Goal: Information Seeking & Learning: Find specific fact

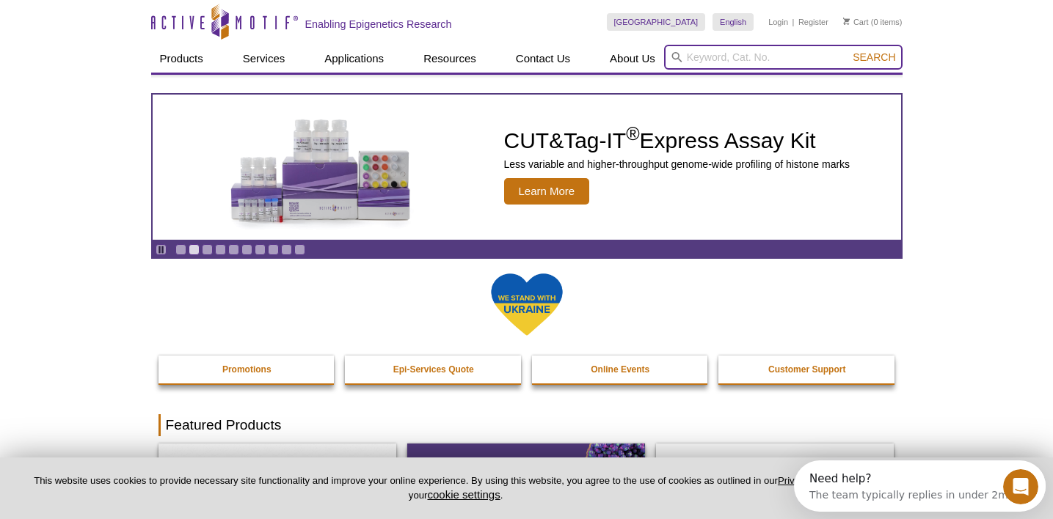
click at [751, 56] on input "search" at bounding box center [783, 57] width 238 height 25
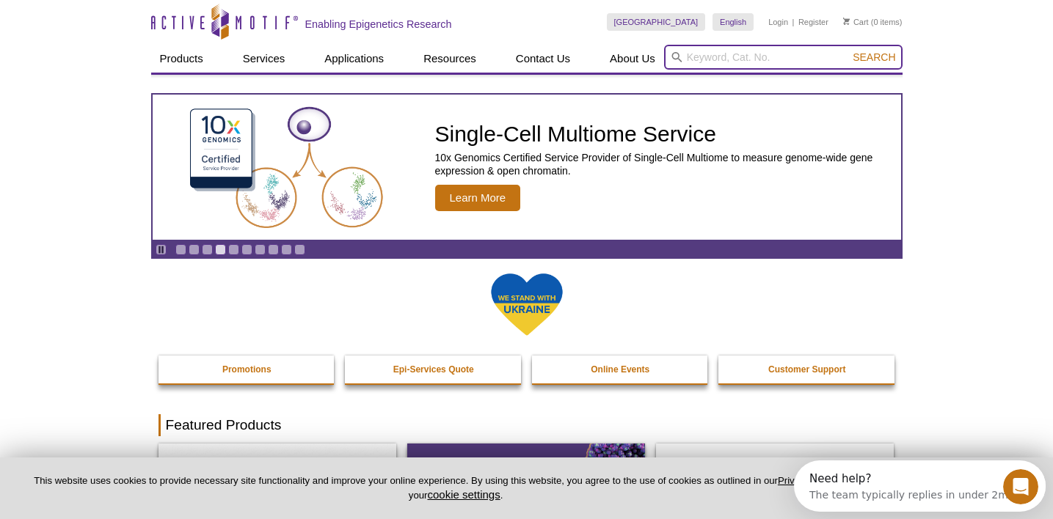
scroll to position [1, 0]
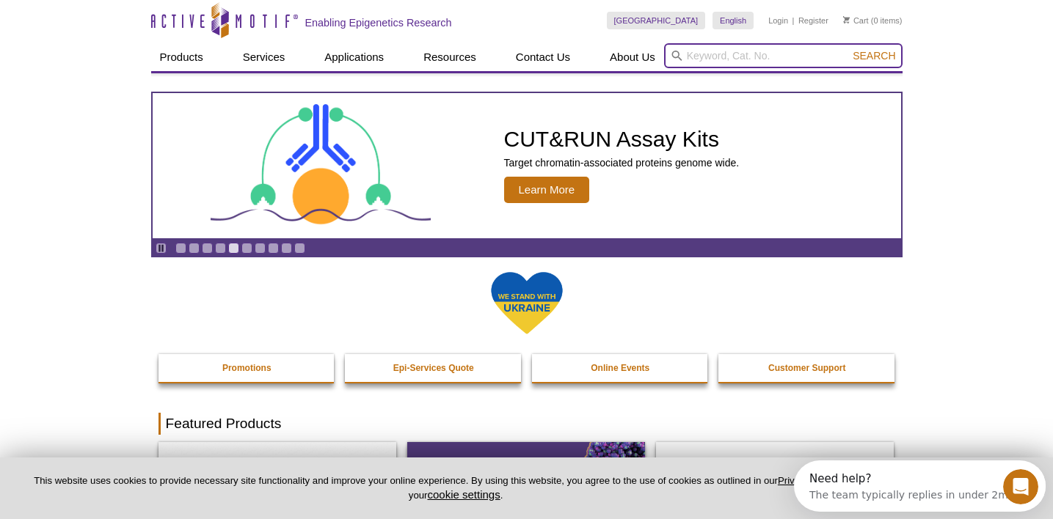
click at [749, 57] on input "search" at bounding box center [783, 55] width 238 height 25
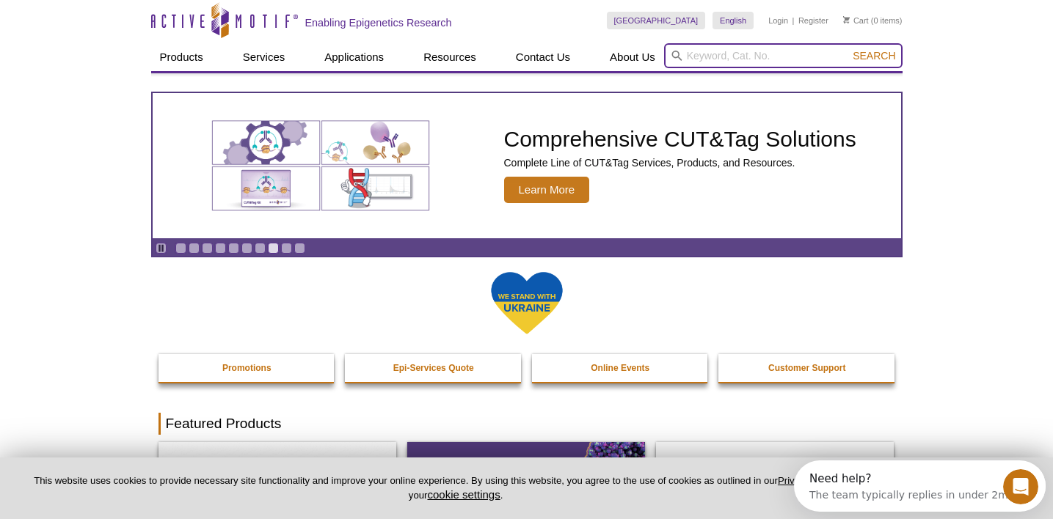
click at [723, 51] on input "search" at bounding box center [783, 55] width 238 height 25
paste input "39649"
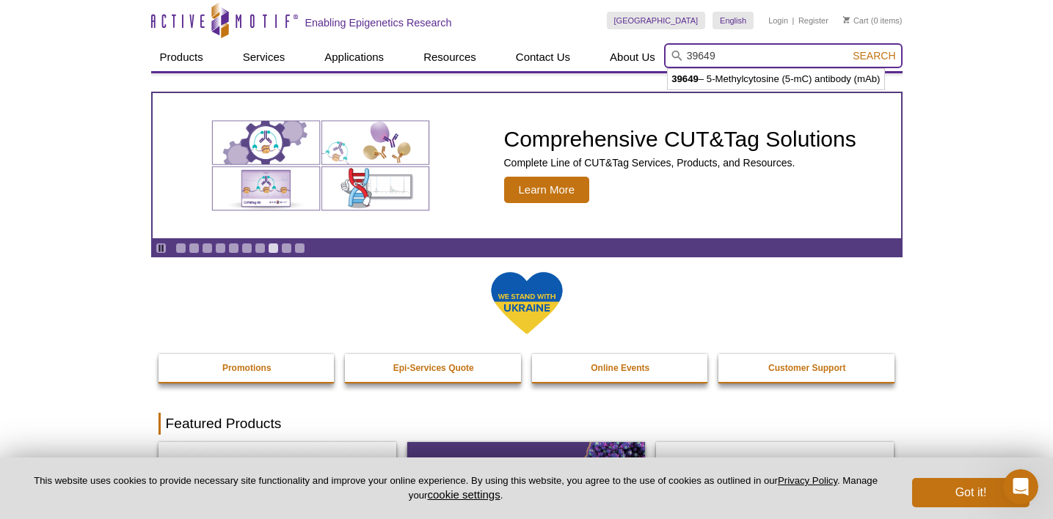
type input "39649"
click at [875, 56] on button "Search" at bounding box center [873, 55] width 51 height 13
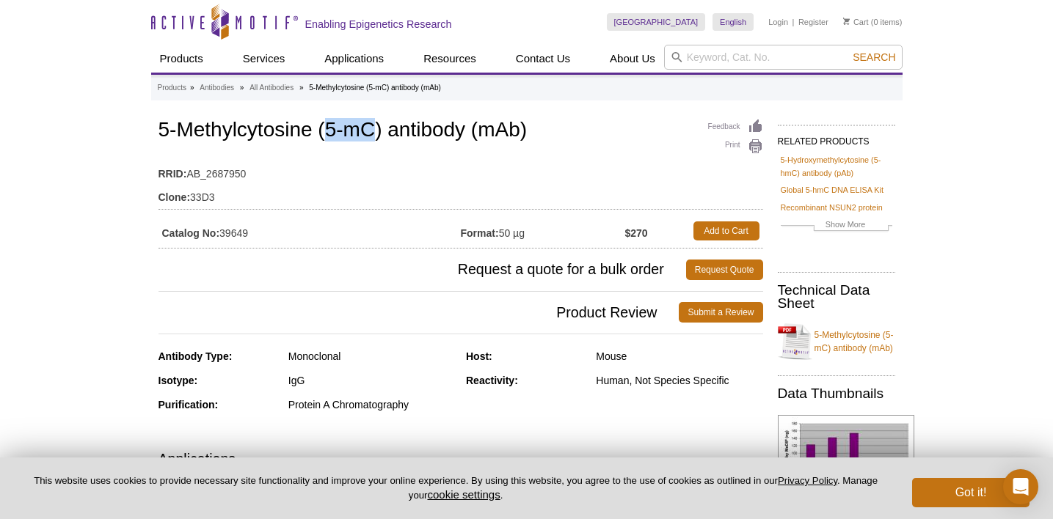
drag, startPoint x: 329, startPoint y: 133, endPoint x: 376, endPoint y: 134, distance: 47.7
click at [376, 134] on h1 "5-Methylcytosine (5-mC) antibody (mAb)" at bounding box center [460, 131] width 605 height 25
copy h1 "5-mC"
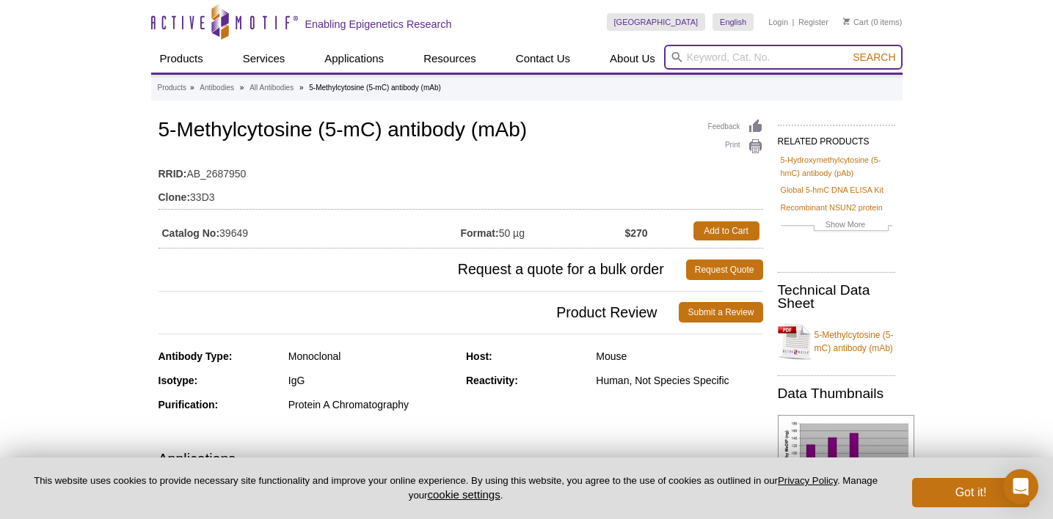
click at [698, 62] on input "search" at bounding box center [783, 57] width 238 height 25
paste input "5-mC"
type input "5-mC"
click at [875, 57] on button "Search" at bounding box center [873, 57] width 51 height 13
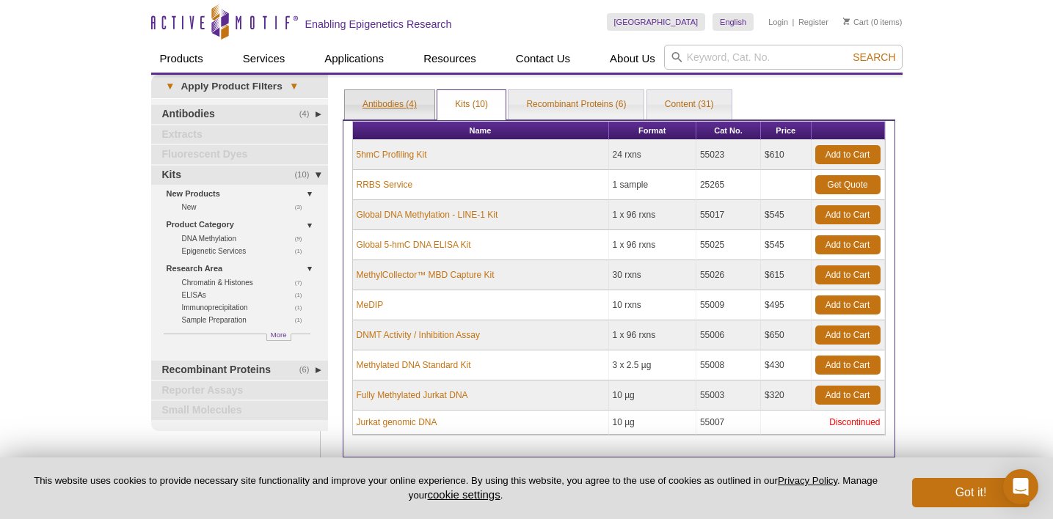
click at [394, 112] on link "Antibodies (4)" at bounding box center [390, 104] width 90 height 29
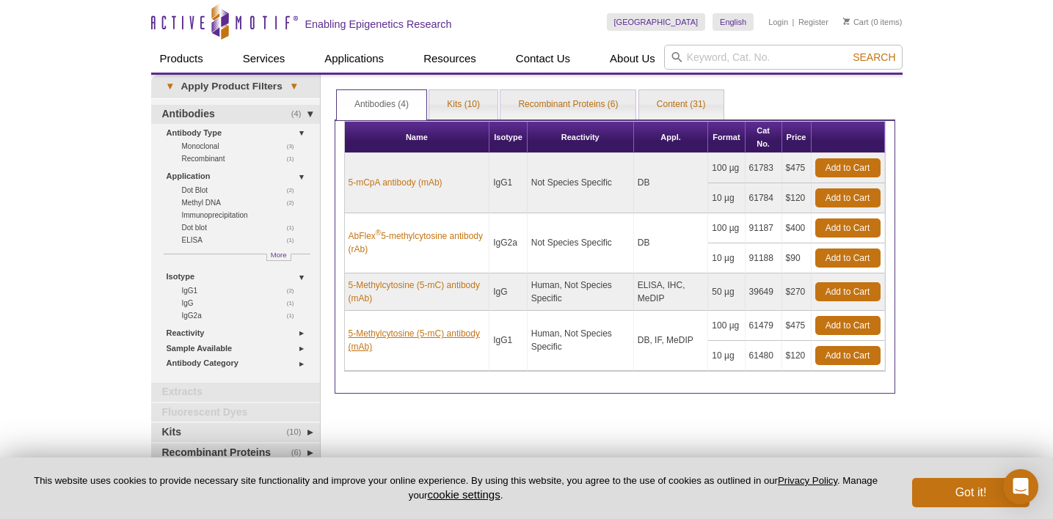
click at [423, 340] on link "5-Methylcytosine (5-mC) antibody (mAb)" at bounding box center [417, 340] width 137 height 26
